Goal: Information Seeking & Learning: Learn about a topic

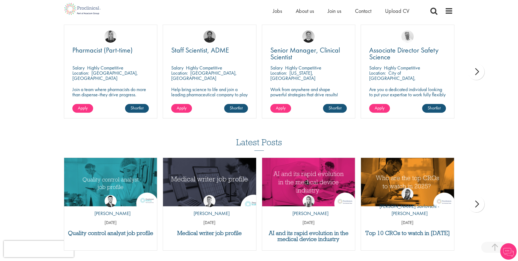
scroll to position [659, 0]
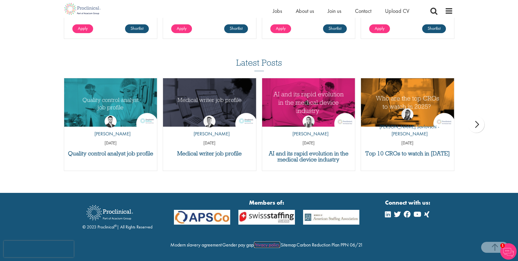
click at [280, 241] on link "Privacy policy" at bounding box center [267, 244] width 26 height 6
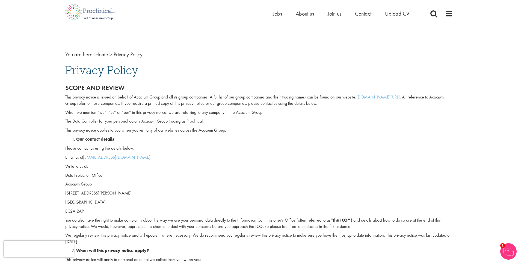
click at [66, 184] on p "Acacium Group" at bounding box center [259, 184] width 388 height 6
drag, startPoint x: 66, startPoint y: 184, endPoint x: 74, endPoint y: 183, distance: 8.4
click at [74, 183] on p "Acacium Group" at bounding box center [259, 184] width 388 height 6
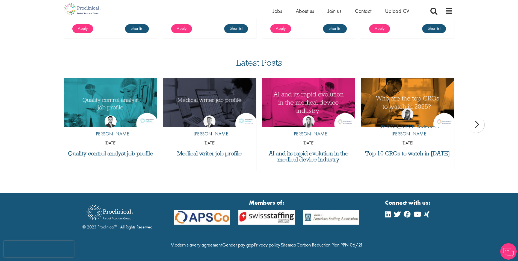
drag, startPoint x: 97, startPoint y: 214, endPoint x: 117, endPoint y: 215, distance: 19.9
click at [117, 215] on div "© 2023 Proclinical ® | All Rights Reserved" at bounding box center [117, 215] width 70 height 29
copy div "Proclinical ®"
